Goal: Entertainment & Leisure: Consume media (video, audio)

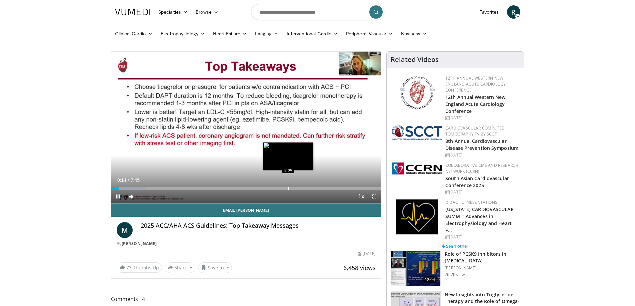
click at [289, 188] on div "Loaded : 12.78% 0:14 5:04" at bounding box center [246, 188] width 270 height 3
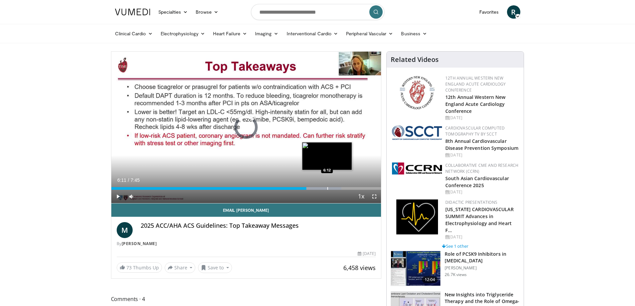
click at [327, 188] on div "Progress Bar" at bounding box center [327, 188] width 1 height 3
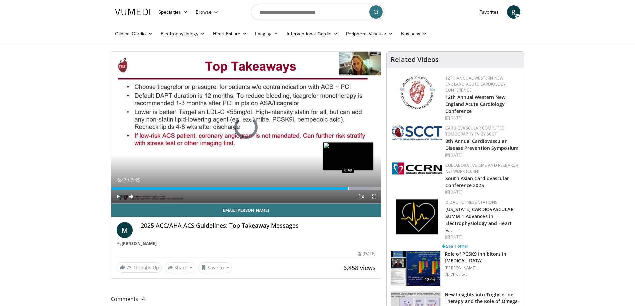
click at [348, 188] on div "Progress Bar" at bounding box center [348, 188] width 1 height 3
click at [365, 188] on div "Progress Bar" at bounding box center [365, 188] width 1 height 3
click at [375, 188] on div "Progress Bar" at bounding box center [375, 188] width 1 height 3
